Goal: Browse casually: Explore the website without a specific task or goal

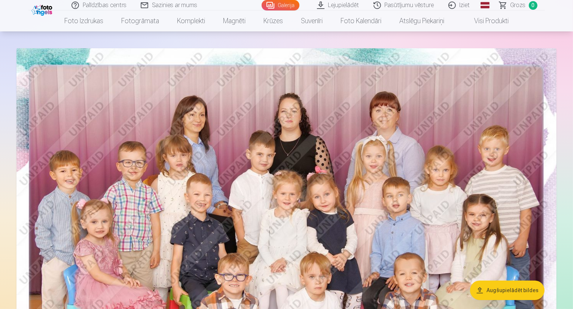
scroll to position [75, 0]
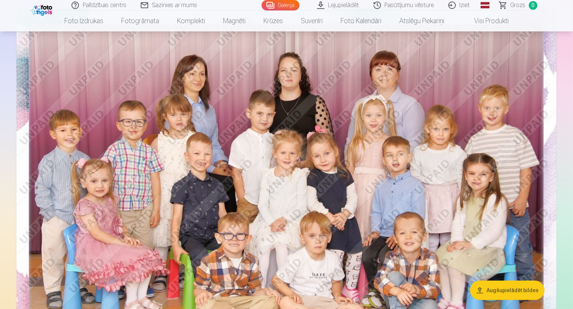
click at [519, 185] on img at bounding box center [286, 187] width 540 height 360
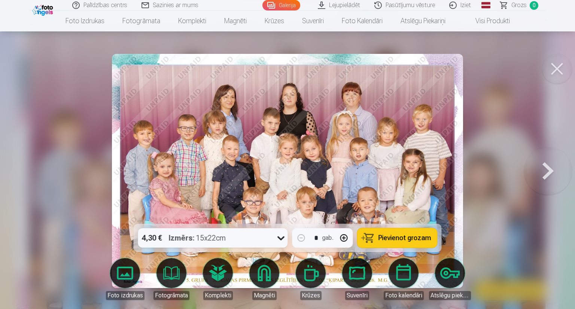
click at [543, 171] on button at bounding box center [548, 171] width 48 height 91
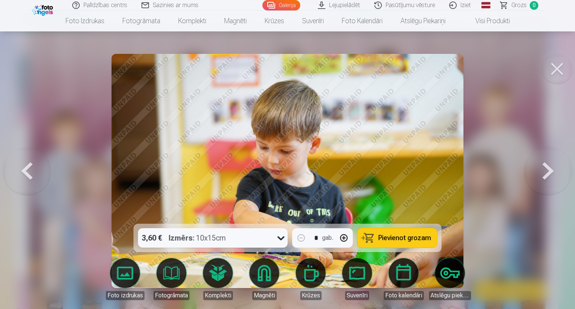
click at [540, 168] on button at bounding box center [548, 171] width 48 height 91
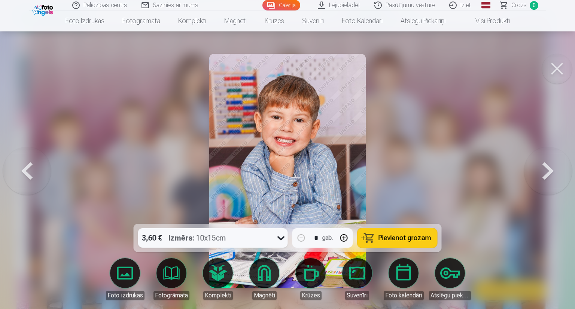
click at [550, 170] on button at bounding box center [548, 171] width 48 height 91
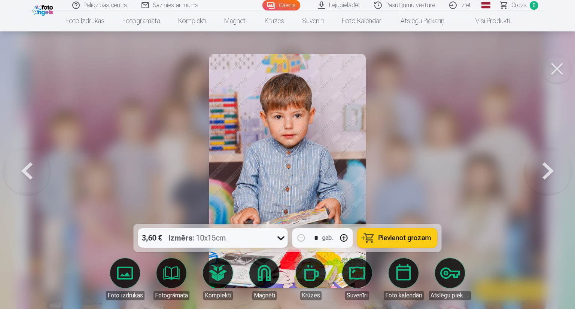
click at [556, 173] on button at bounding box center [548, 171] width 48 height 91
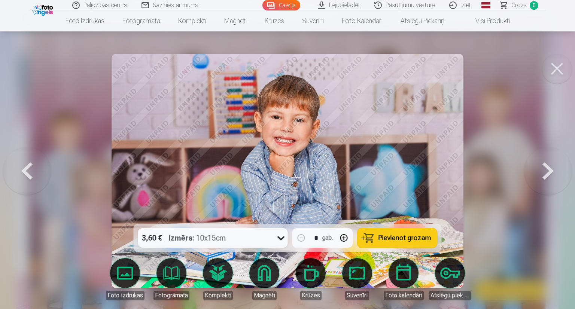
click at [556, 173] on button at bounding box center [548, 171] width 48 height 91
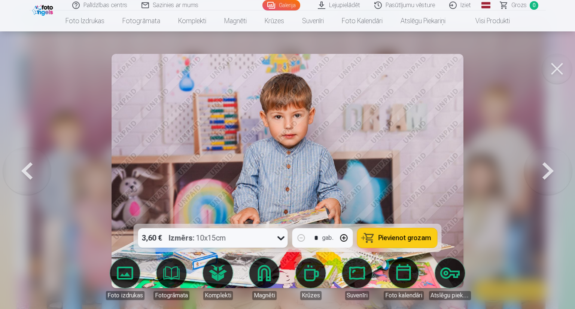
click at [556, 173] on button at bounding box center [548, 171] width 48 height 91
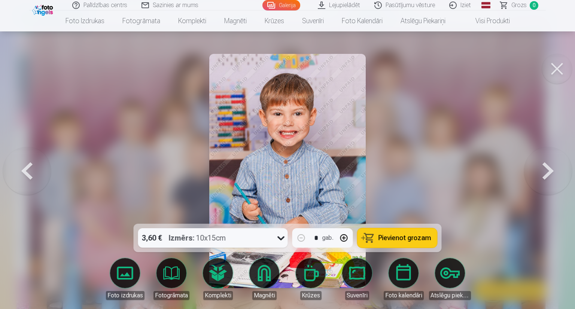
click at [556, 173] on button at bounding box center [548, 171] width 48 height 91
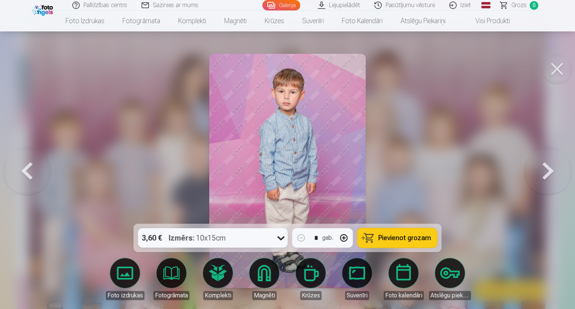
click at [556, 173] on button at bounding box center [548, 171] width 48 height 91
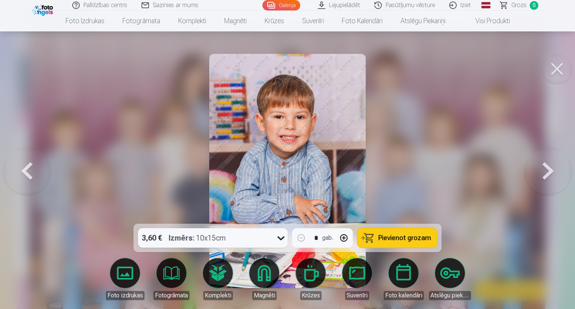
click at [556, 173] on button at bounding box center [548, 171] width 48 height 91
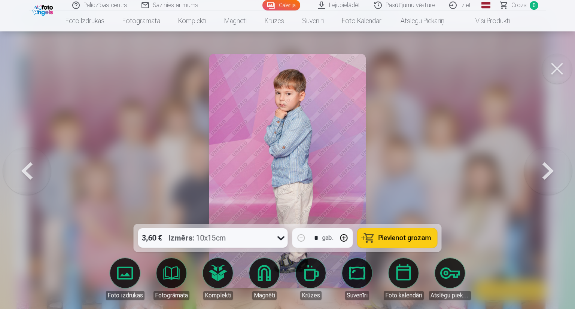
click at [556, 173] on button at bounding box center [548, 171] width 48 height 91
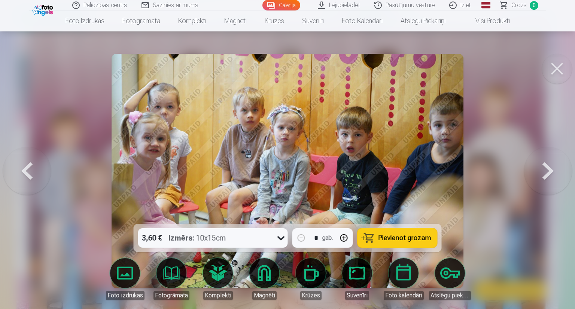
click at [556, 173] on button at bounding box center [548, 171] width 48 height 91
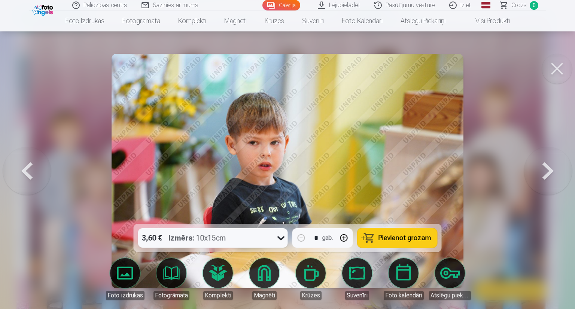
click at [556, 173] on button at bounding box center [548, 171] width 48 height 91
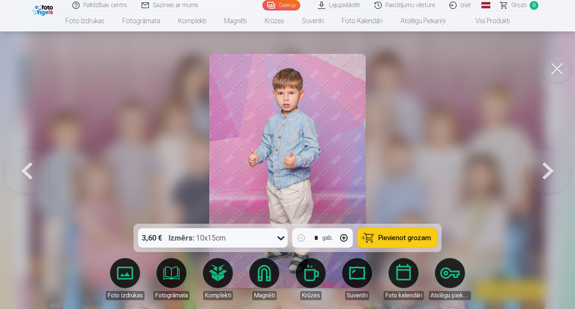
click at [556, 173] on button at bounding box center [548, 171] width 48 height 91
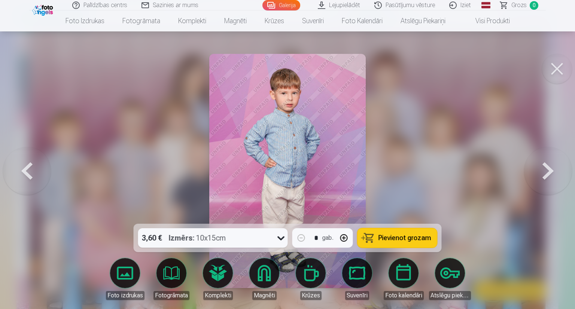
click at [556, 173] on button at bounding box center [548, 171] width 48 height 91
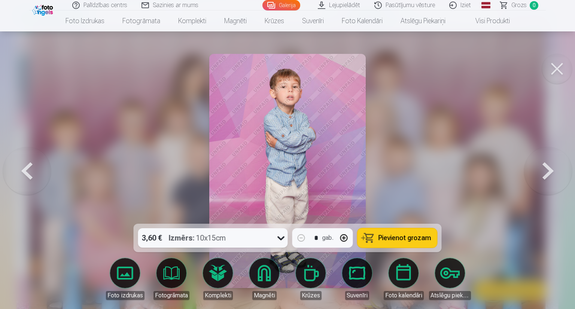
click at [556, 173] on button at bounding box center [548, 171] width 48 height 91
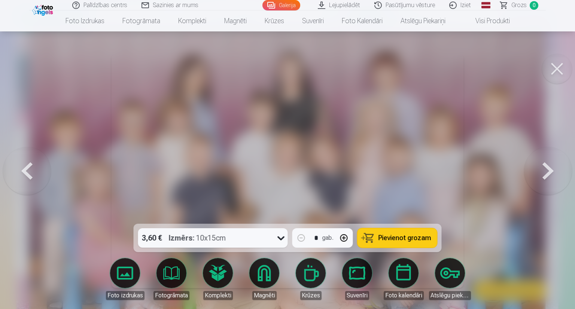
click at [556, 173] on button at bounding box center [548, 171] width 48 height 91
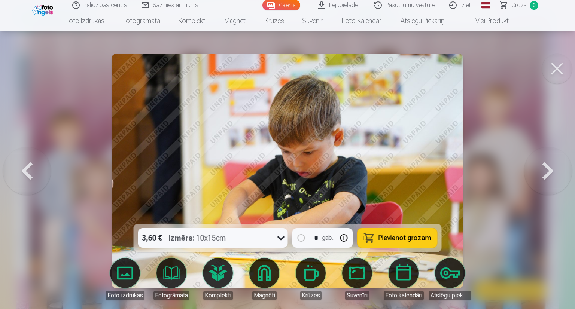
click at [556, 173] on button at bounding box center [548, 171] width 48 height 91
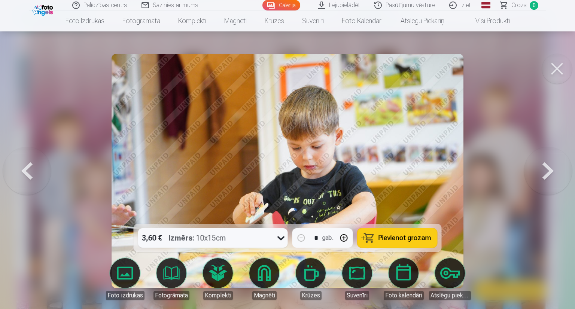
click at [556, 173] on button at bounding box center [548, 171] width 48 height 91
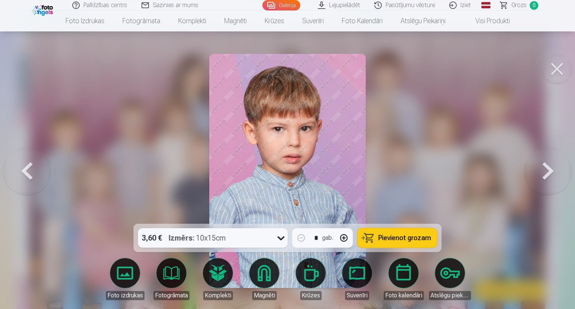
click at [556, 173] on button at bounding box center [548, 171] width 48 height 91
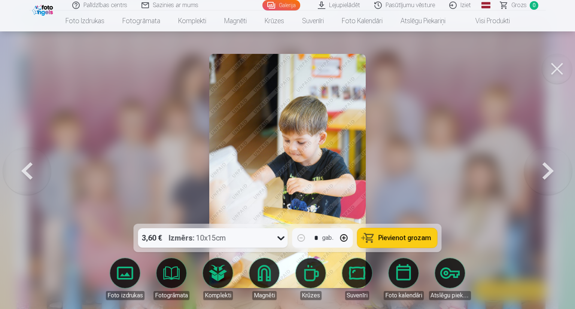
click at [556, 173] on button at bounding box center [548, 171] width 48 height 91
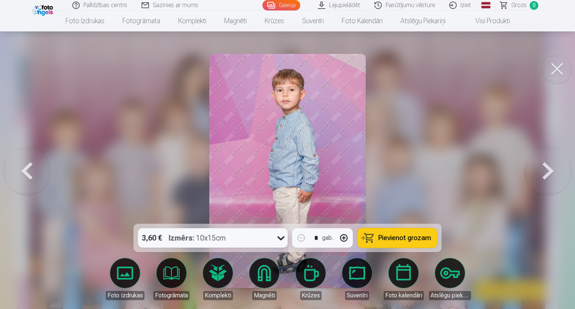
click at [556, 173] on button at bounding box center [548, 171] width 48 height 91
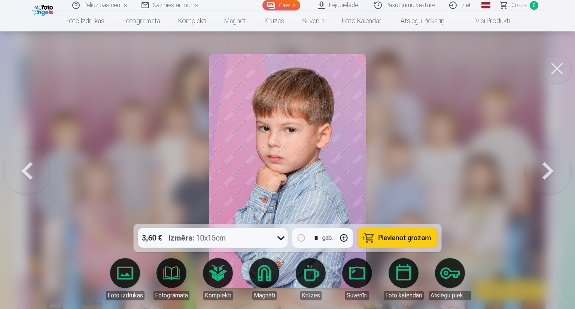
click at [556, 173] on button at bounding box center [548, 171] width 48 height 91
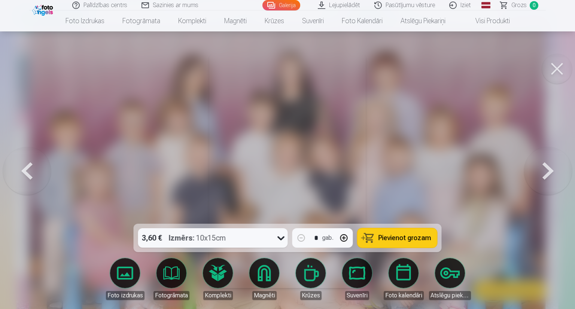
click at [556, 173] on button at bounding box center [548, 171] width 48 height 91
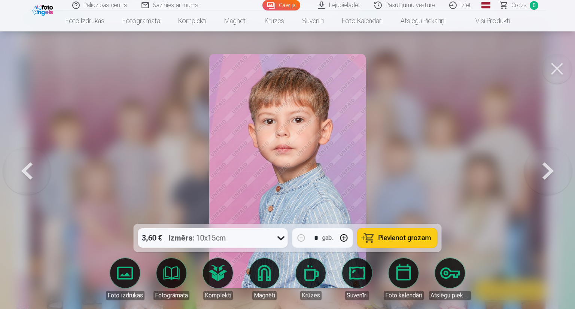
click at [556, 173] on button at bounding box center [548, 171] width 48 height 91
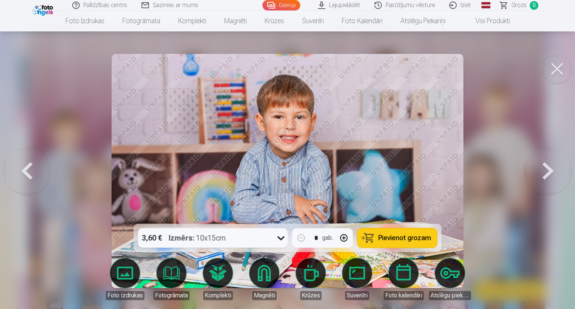
click at [556, 173] on button at bounding box center [548, 171] width 48 height 91
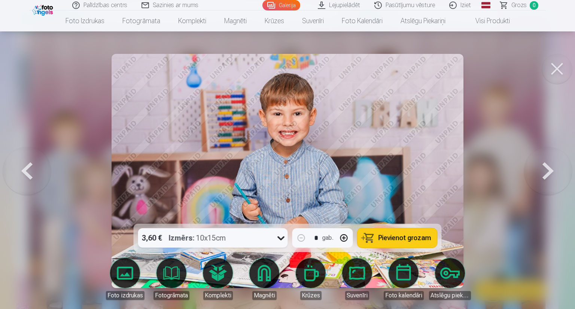
click at [556, 173] on button at bounding box center [548, 171] width 48 height 91
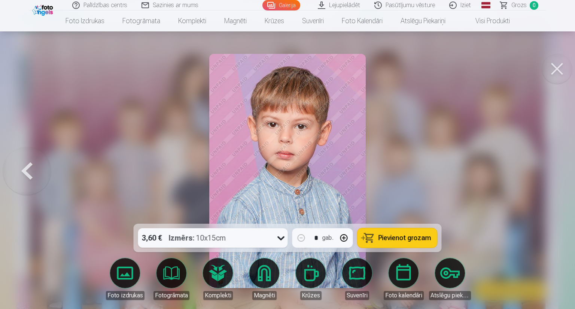
click at [556, 173] on div at bounding box center [287, 154] width 575 height 309
